Goal: Task Accomplishment & Management: Manage account settings

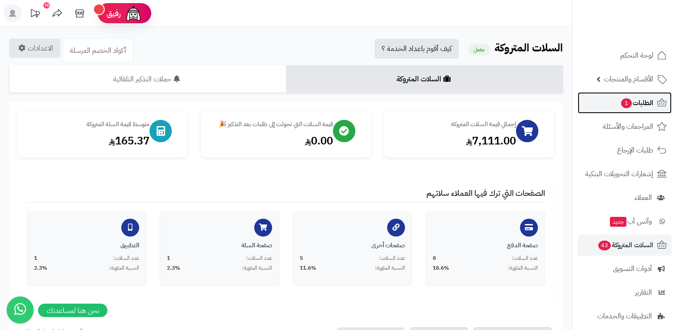
click at [636, 102] on span "الطلبات 1" at bounding box center [636, 103] width 33 height 13
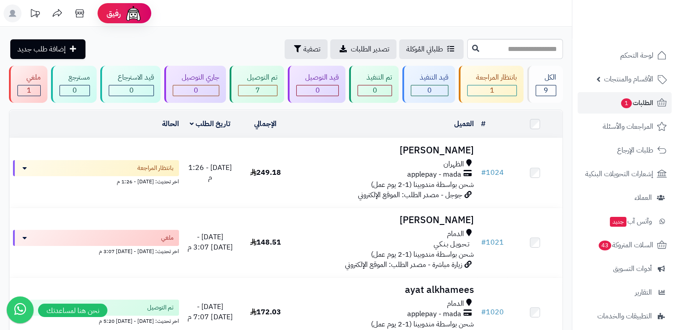
click at [496, 10] on header "رفيق ! الطلبات معالجة مكتمل إرجاع المنتجات العملاء المتواجدون الان 54 عملاء منت…" at bounding box center [338, 13] width 677 height 27
click at [606, 245] on span "43" at bounding box center [604, 246] width 13 height 10
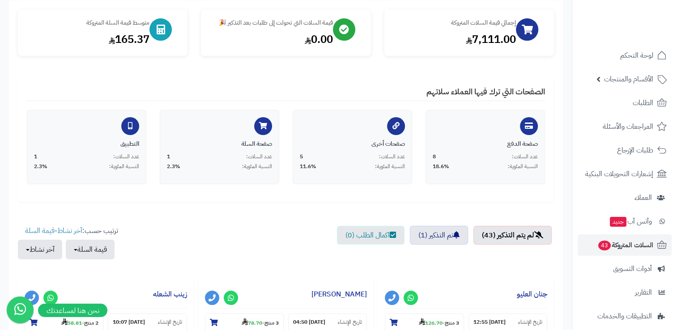
scroll to position [102, 0]
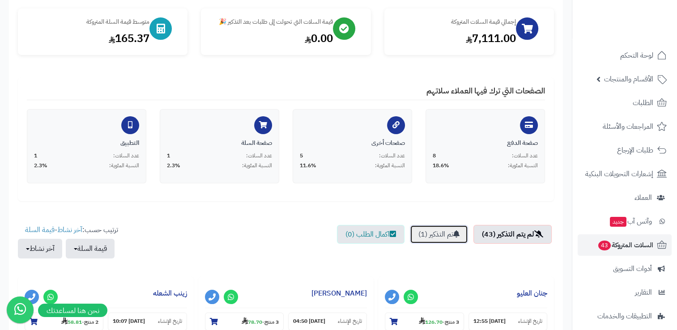
click at [440, 231] on link "تم التذكير (1)" at bounding box center [439, 234] width 58 height 19
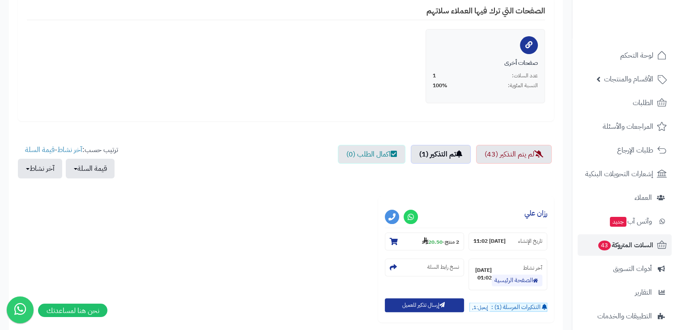
scroll to position [180, 0]
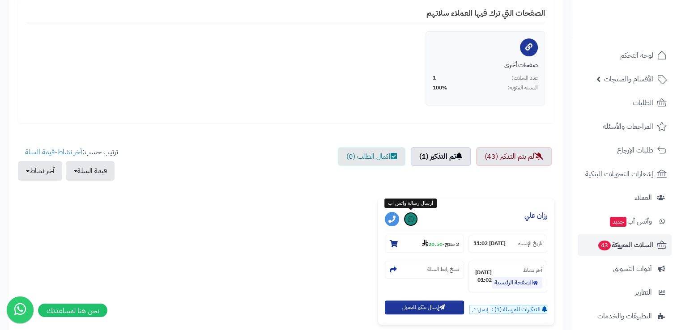
click at [410, 226] on link at bounding box center [411, 219] width 14 height 14
